Goal: Transaction & Acquisition: Purchase product/service

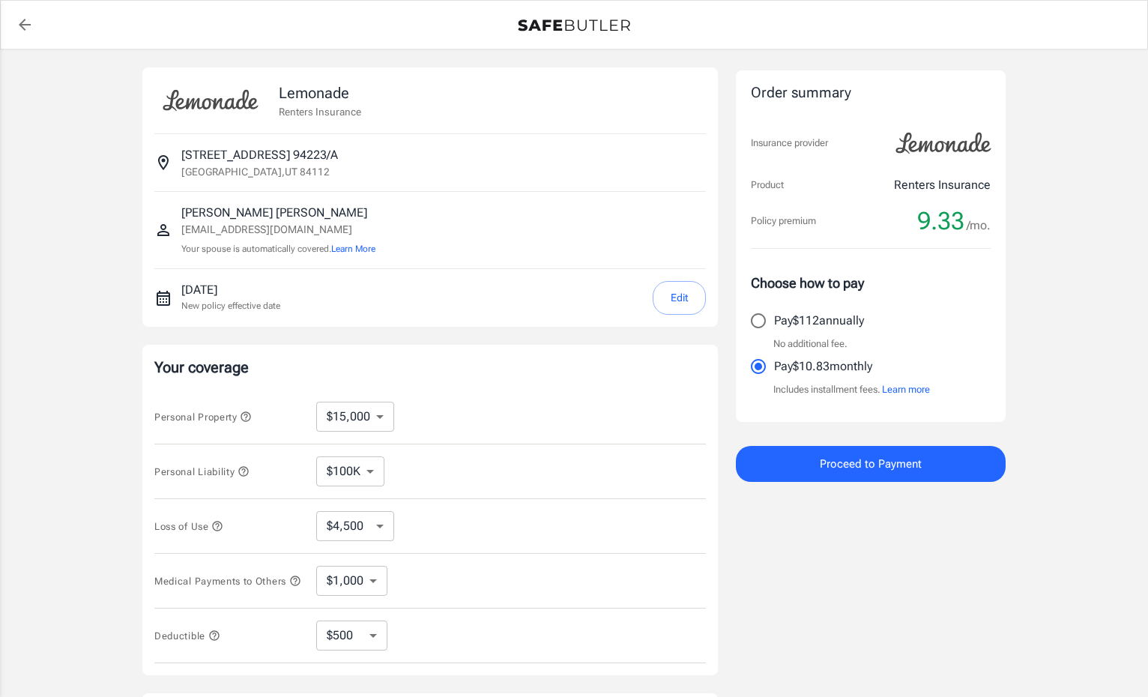
select select "15000"
select select "500"
select select "10000"
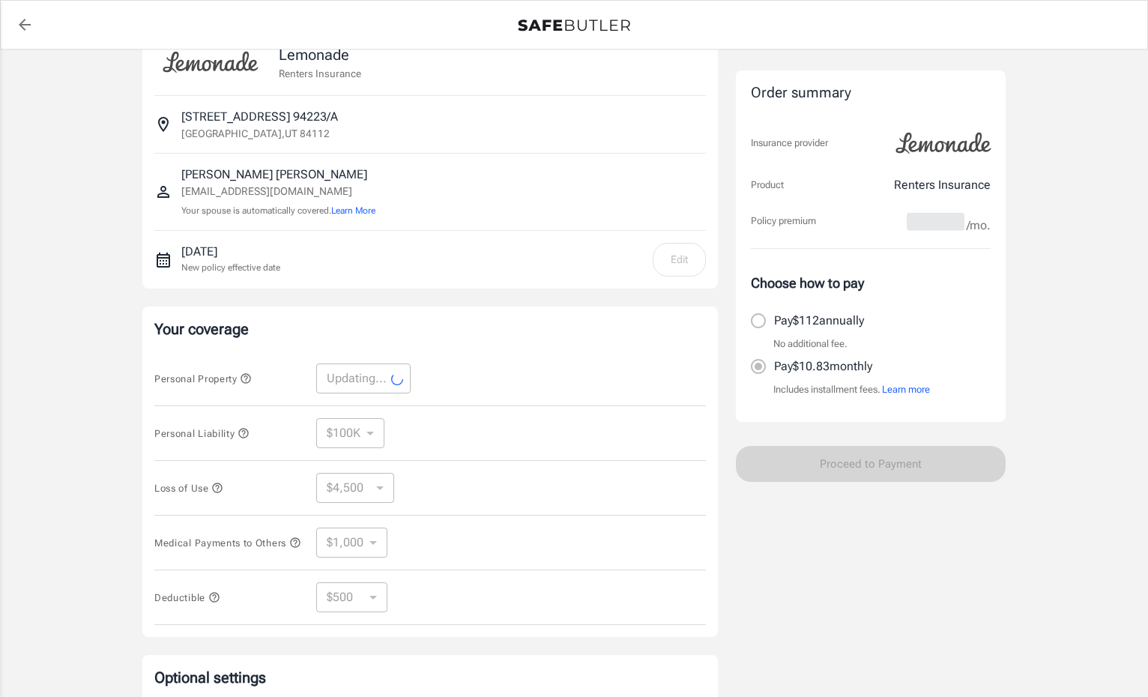
scroll to position [43, 0]
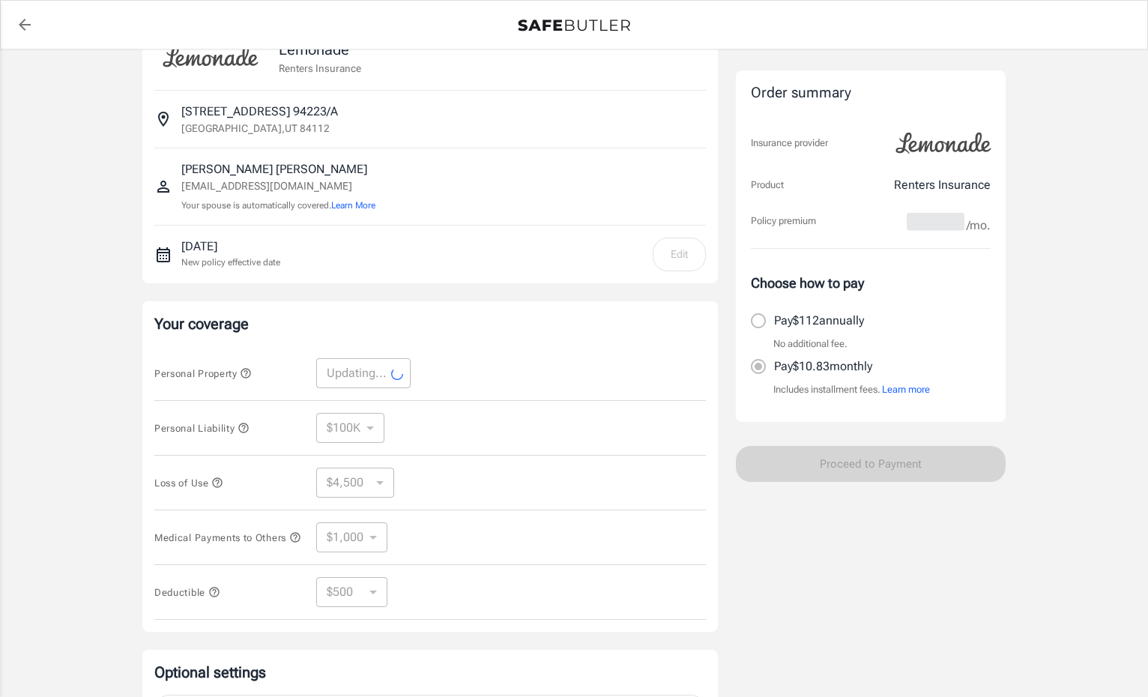
select select "10000"
select select "3000"
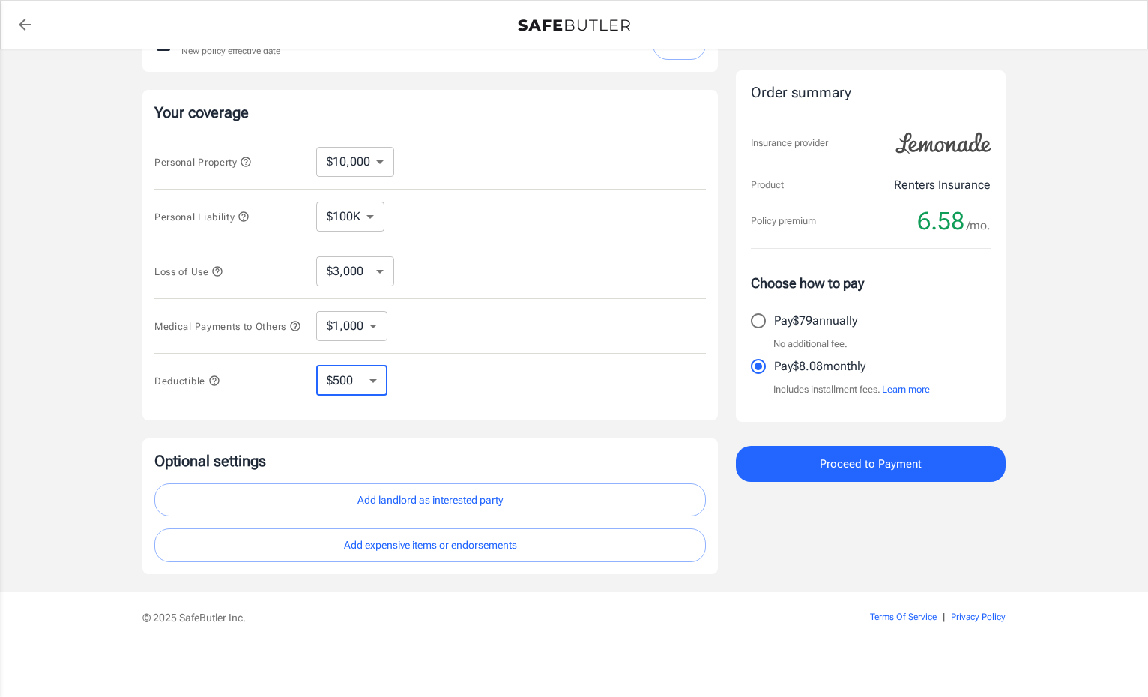
scroll to position [259, 0]
click at [763, 320] on input "Pay $79 annually" at bounding box center [757, 320] width 31 height 31
radio input "true"
click at [760, 360] on input "Pay $8.08 monthly" at bounding box center [757, 366] width 31 height 31
radio input "true"
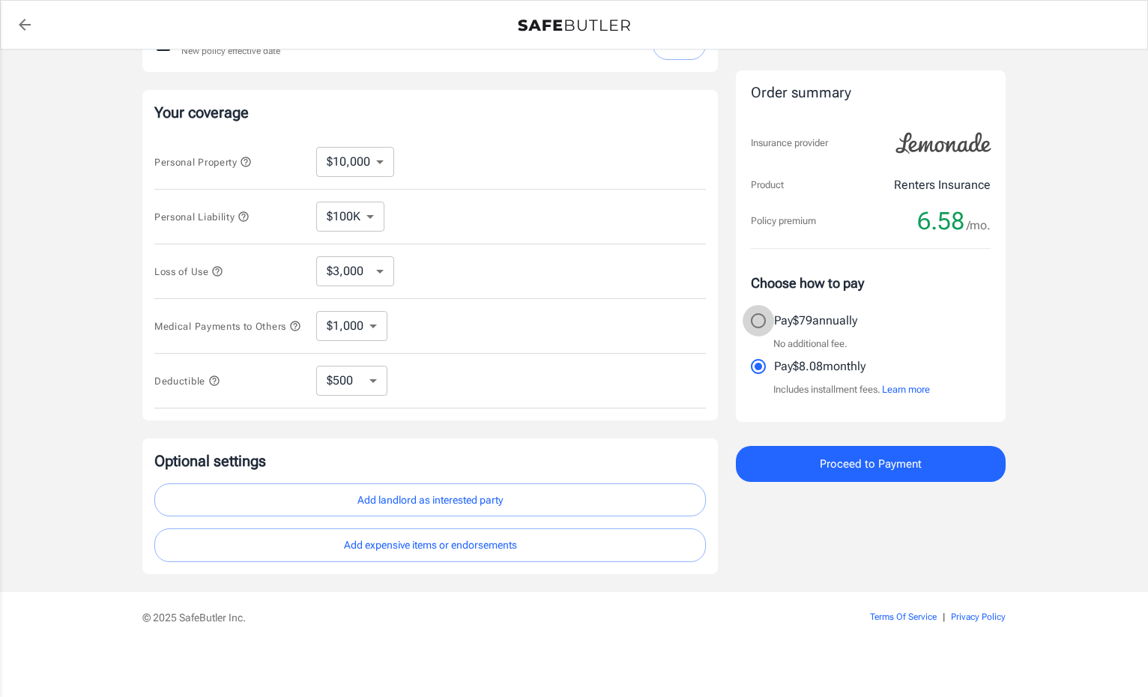
click at [767, 320] on input "Pay $79 annually" at bounding box center [757, 320] width 31 height 31
radio input "true"
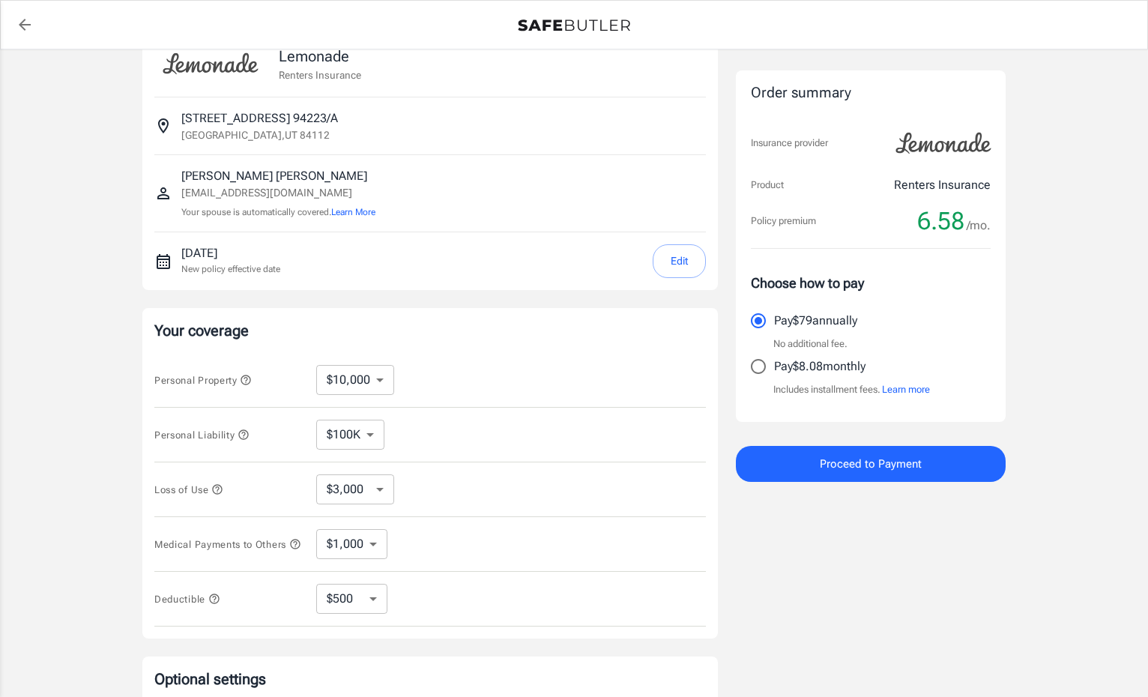
scroll to position [39, 0]
click at [769, 365] on input "Pay $8.08 monthly" at bounding box center [757, 366] width 31 height 31
radio input "true"
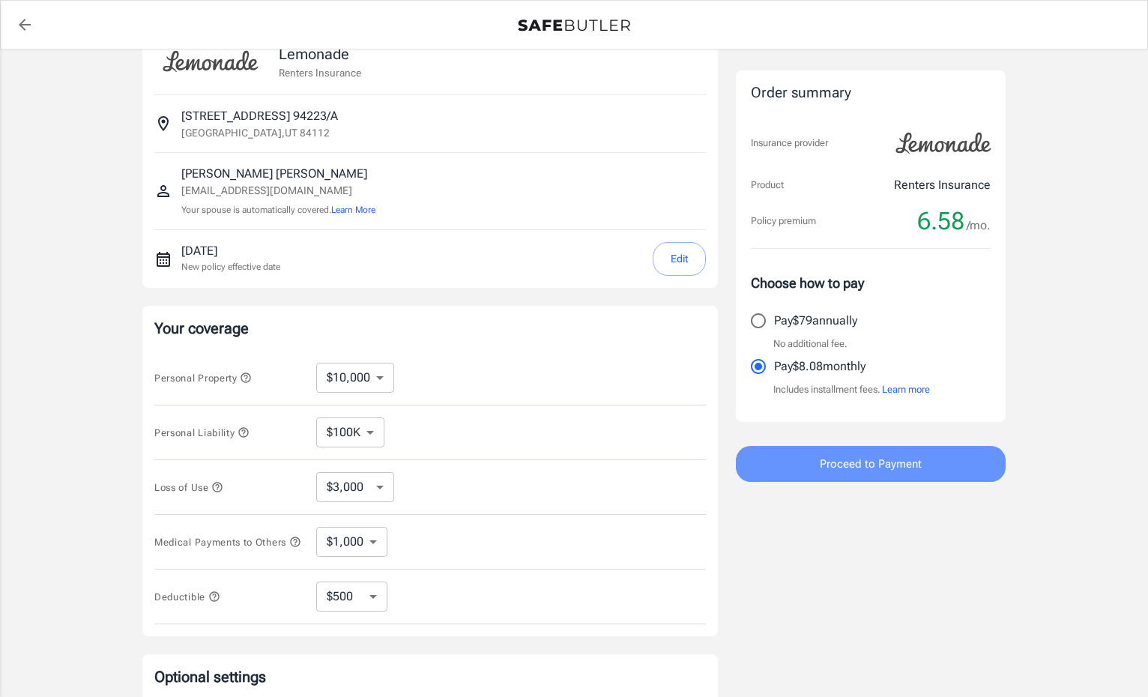
click at [859, 469] on span "Proceed to Payment" at bounding box center [871, 463] width 102 height 19
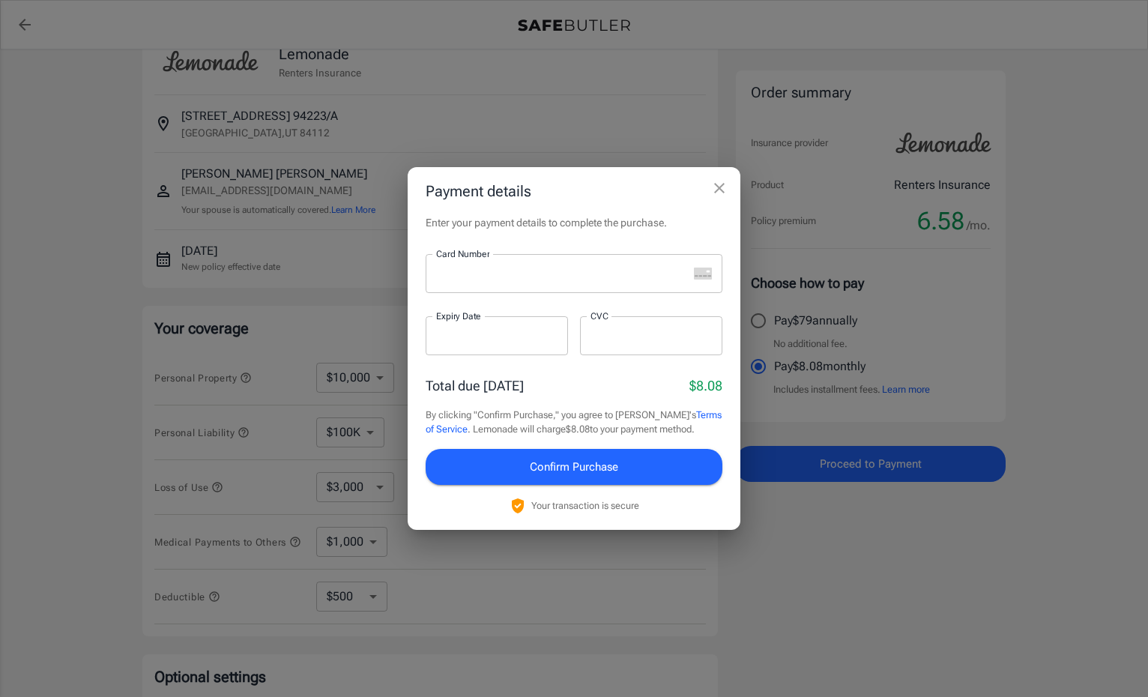
click at [545, 283] on div at bounding box center [557, 273] width 262 height 39
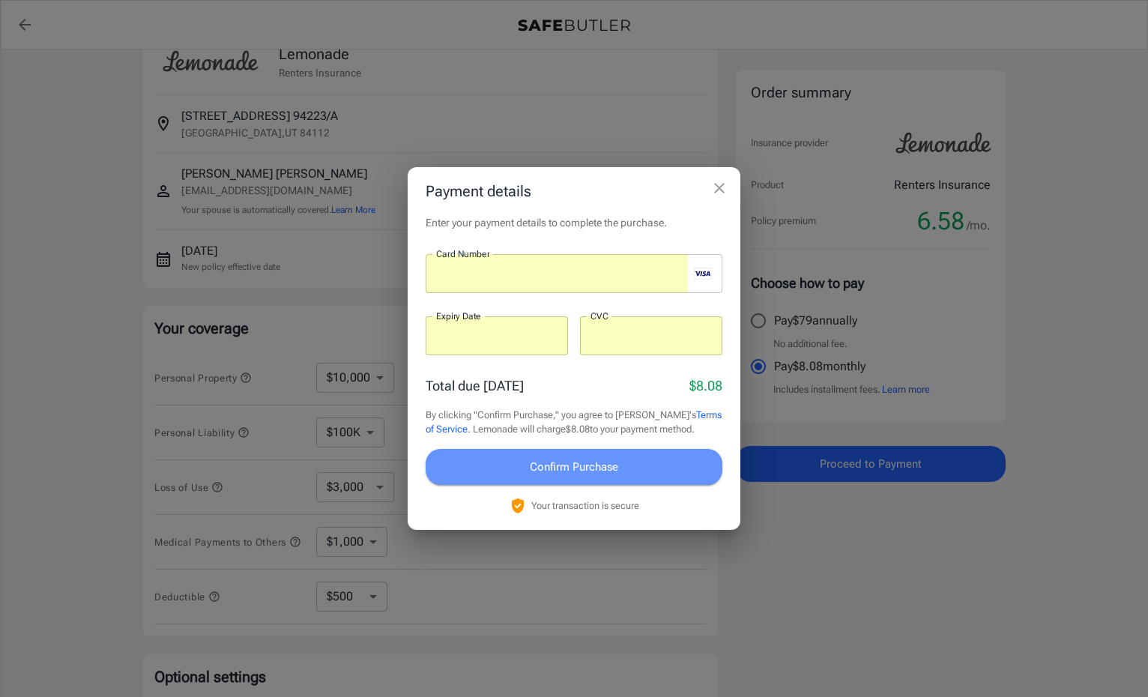
click at [553, 465] on span "Confirm Purchase" at bounding box center [574, 466] width 88 height 19
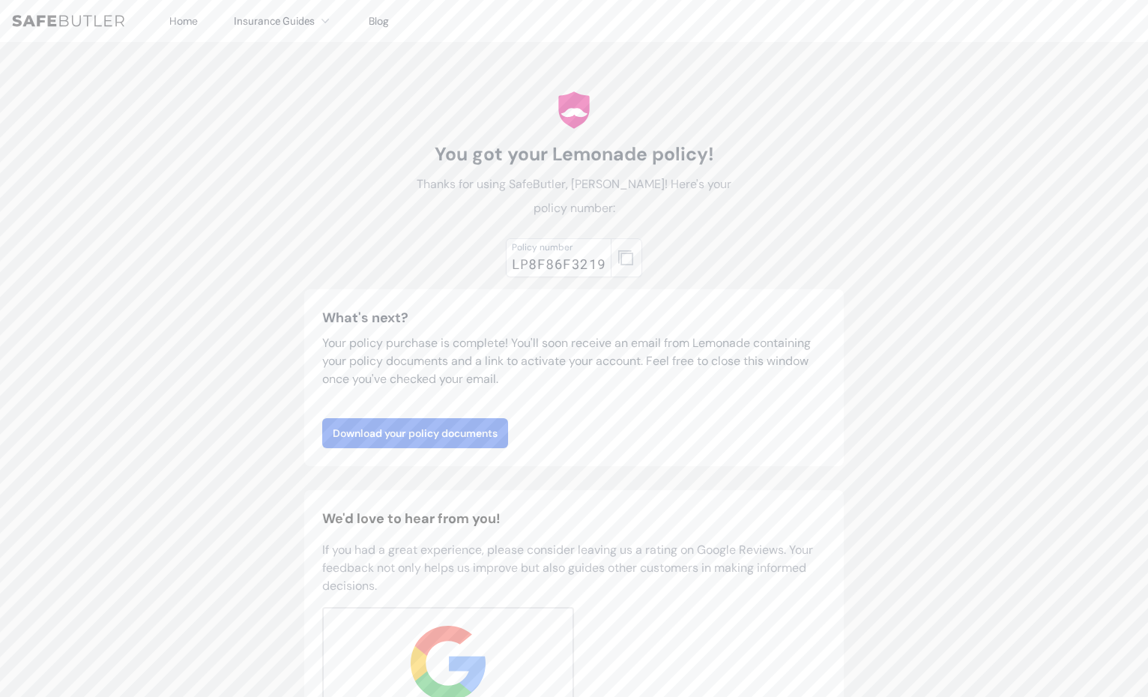
click at [625, 257] on icon "button" at bounding box center [625, 257] width 15 height 15
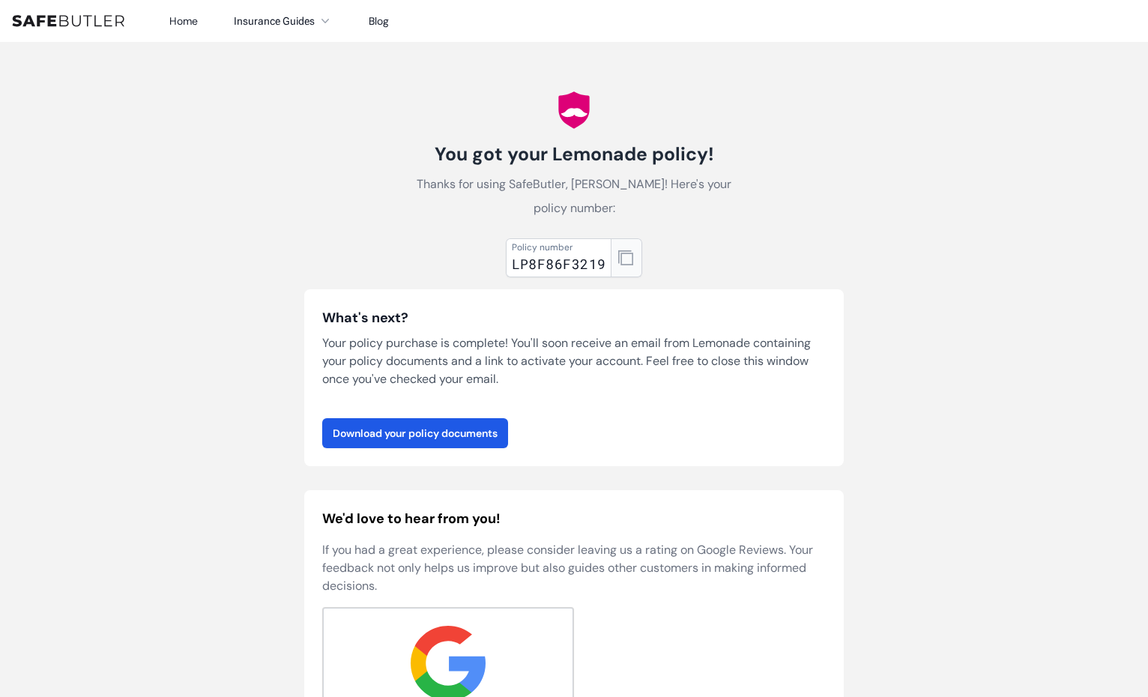
click at [635, 254] on button "button" at bounding box center [626, 257] width 31 height 39
